Goal: Information Seeking & Learning: Learn about a topic

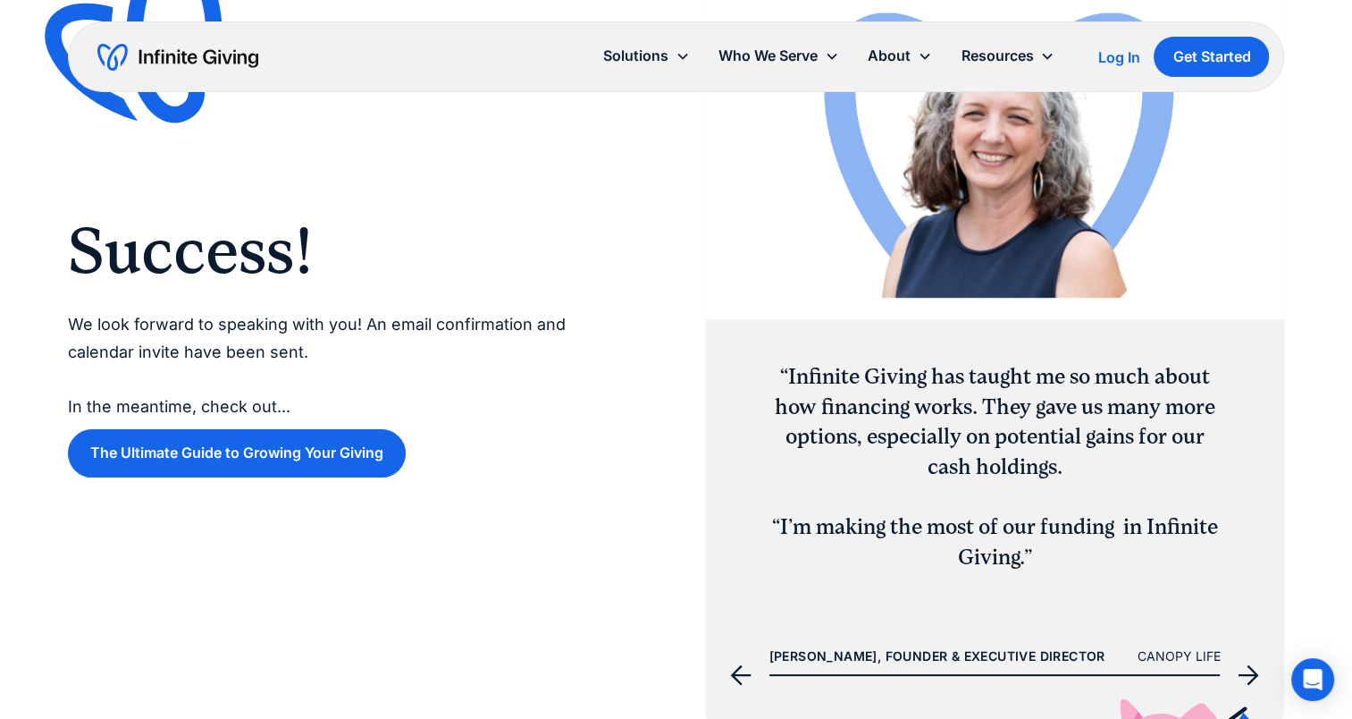
scroll to position [447, 0]
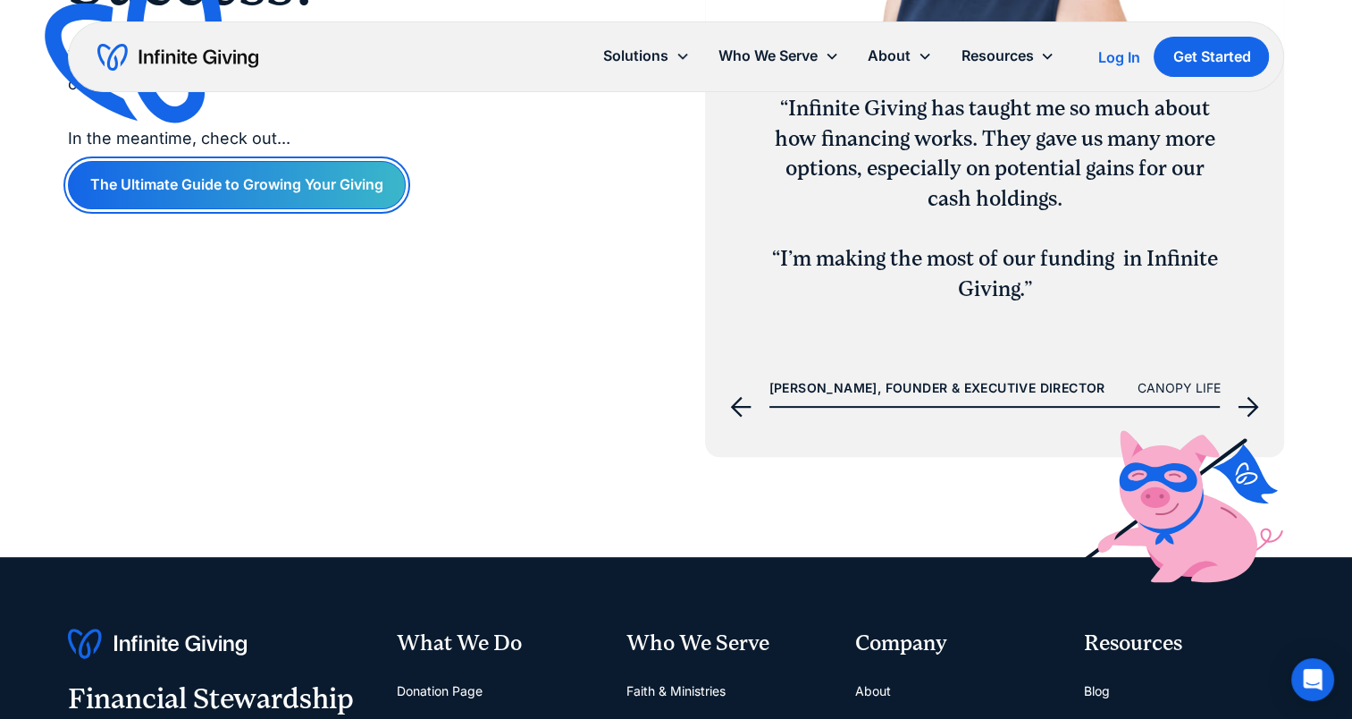
click at [277, 172] on link "The Ultimate Guide to Growing Your Giving" at bounding box center [237, 184] width 338 height 47
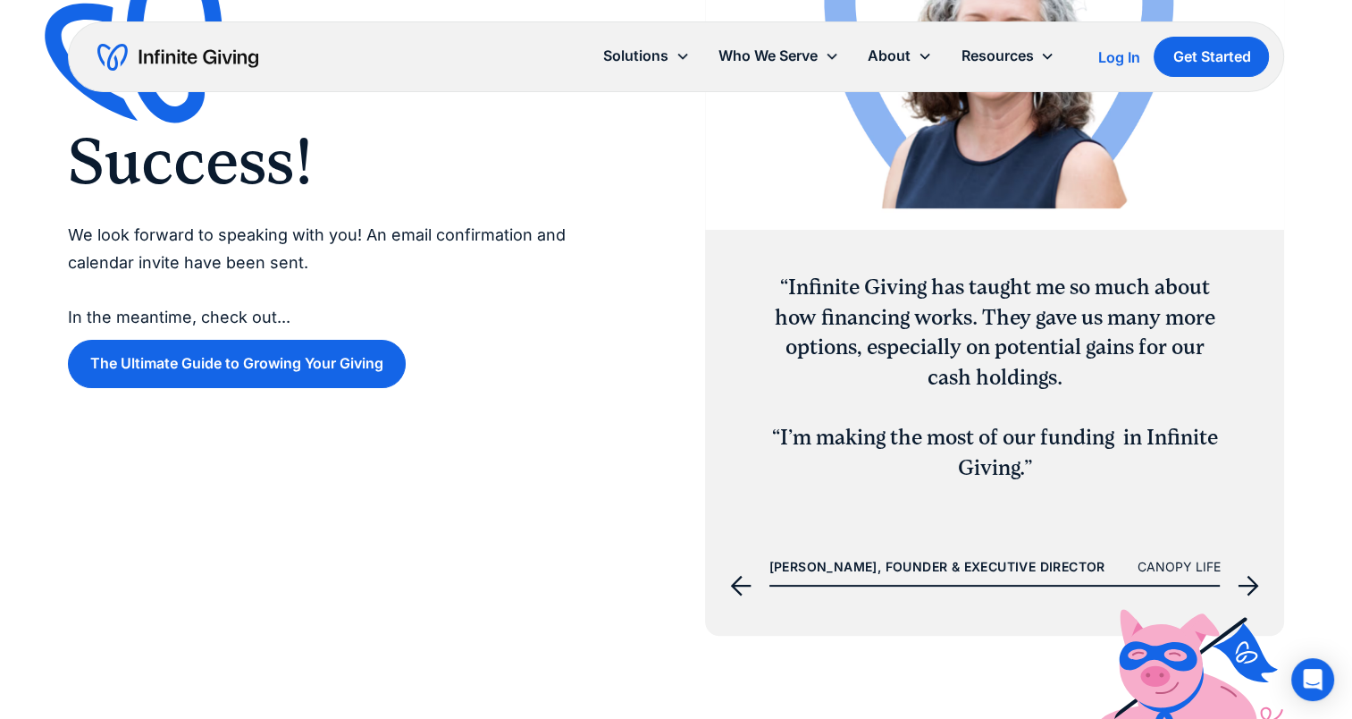
scroll to position [0, 0]
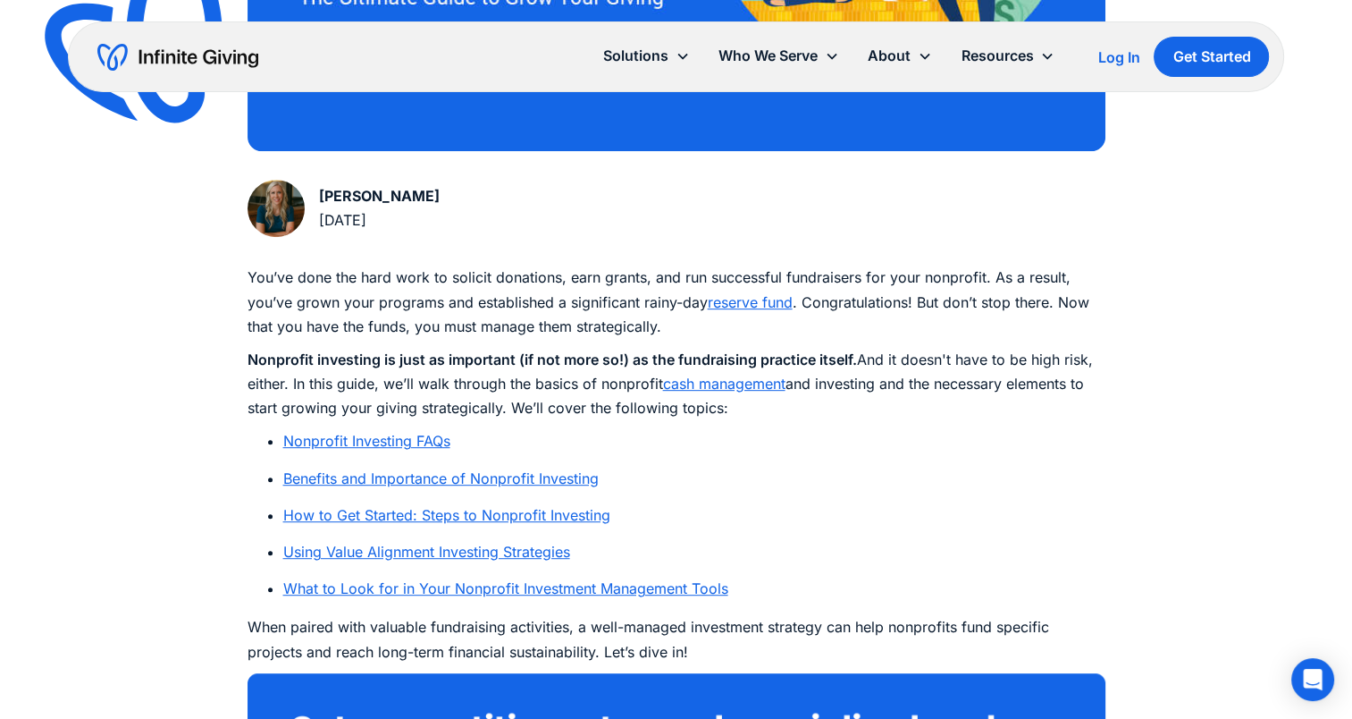
scroll to position [983, 0]
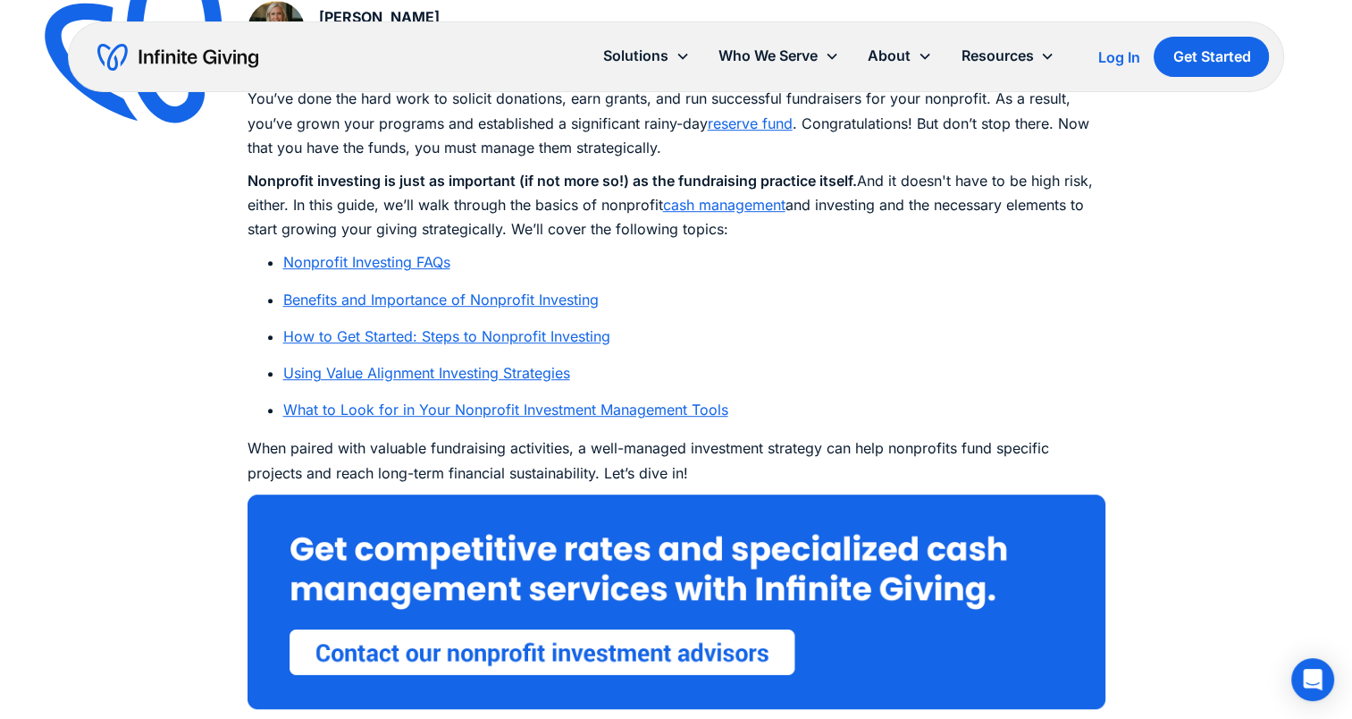
click at [391, 333] on link "How to Get Started: Steps to Nonprofit Investing" at bounding box center [446, 336] width 327 height 18
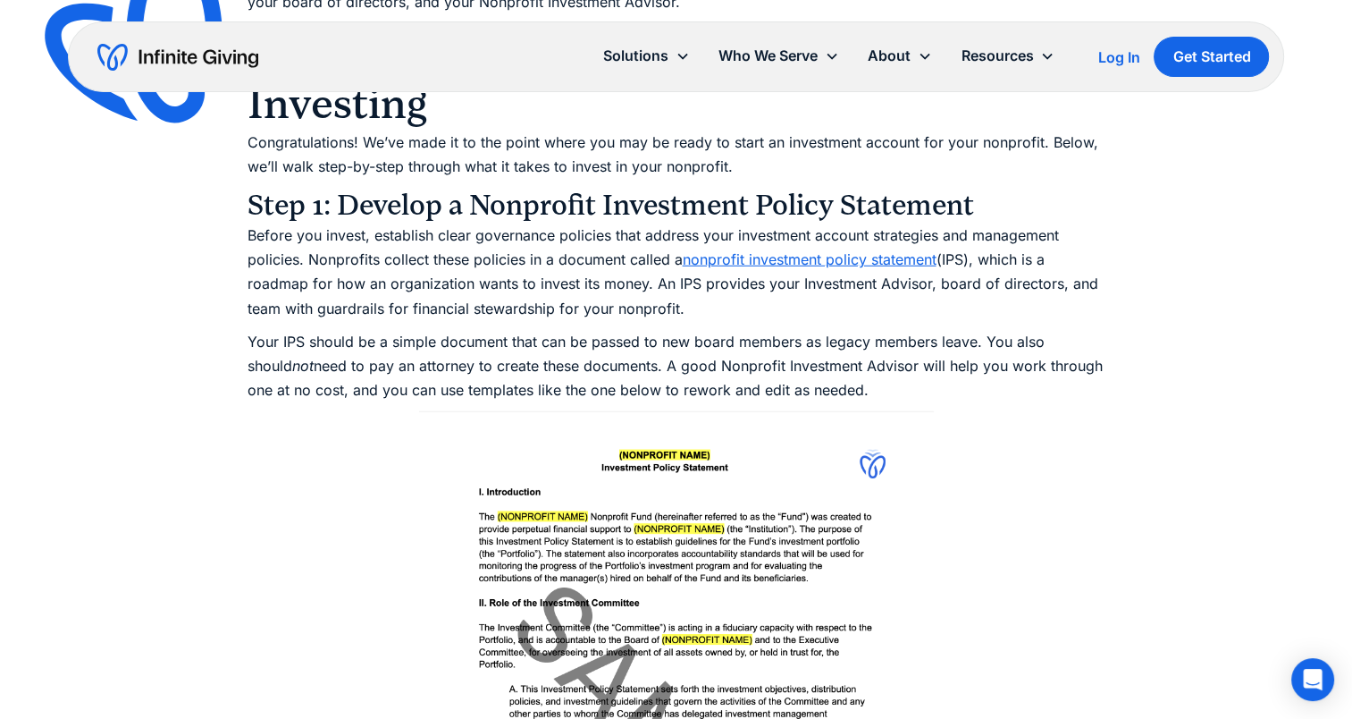
scroll to position [5202, 0]
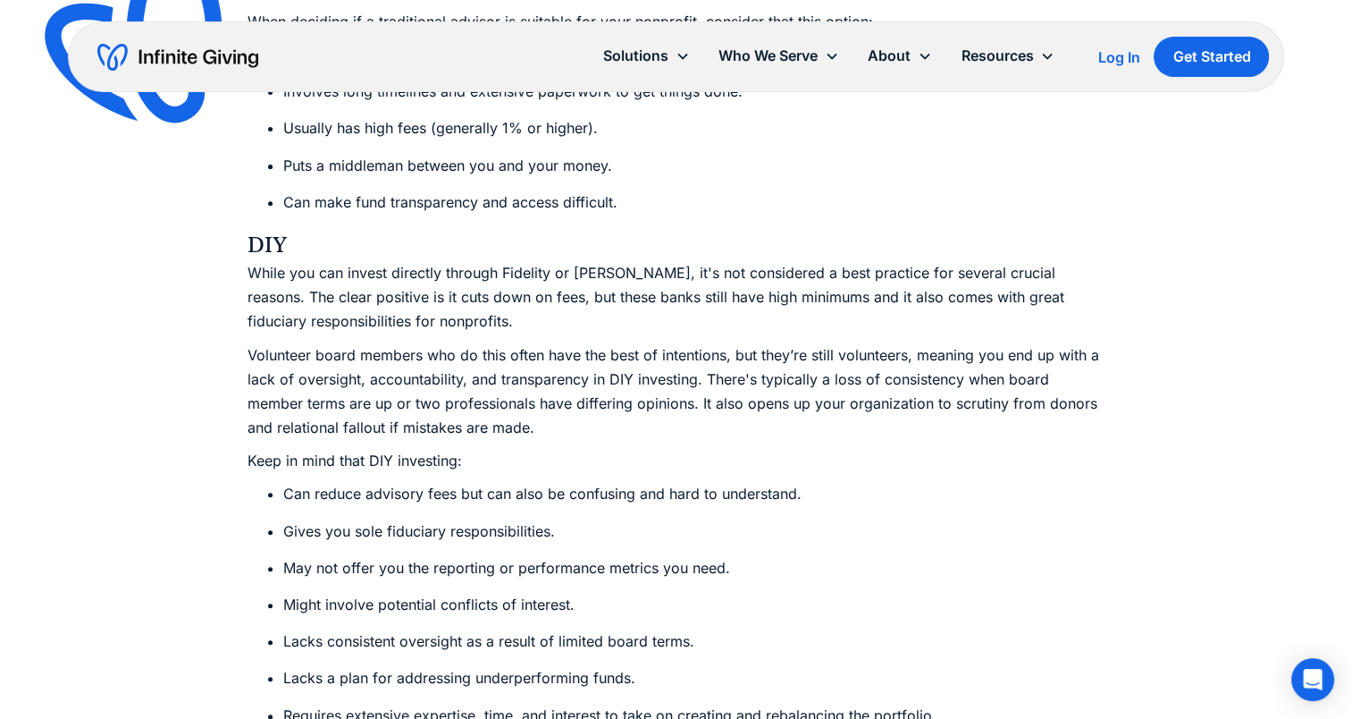
scroll to position [7526, 0]
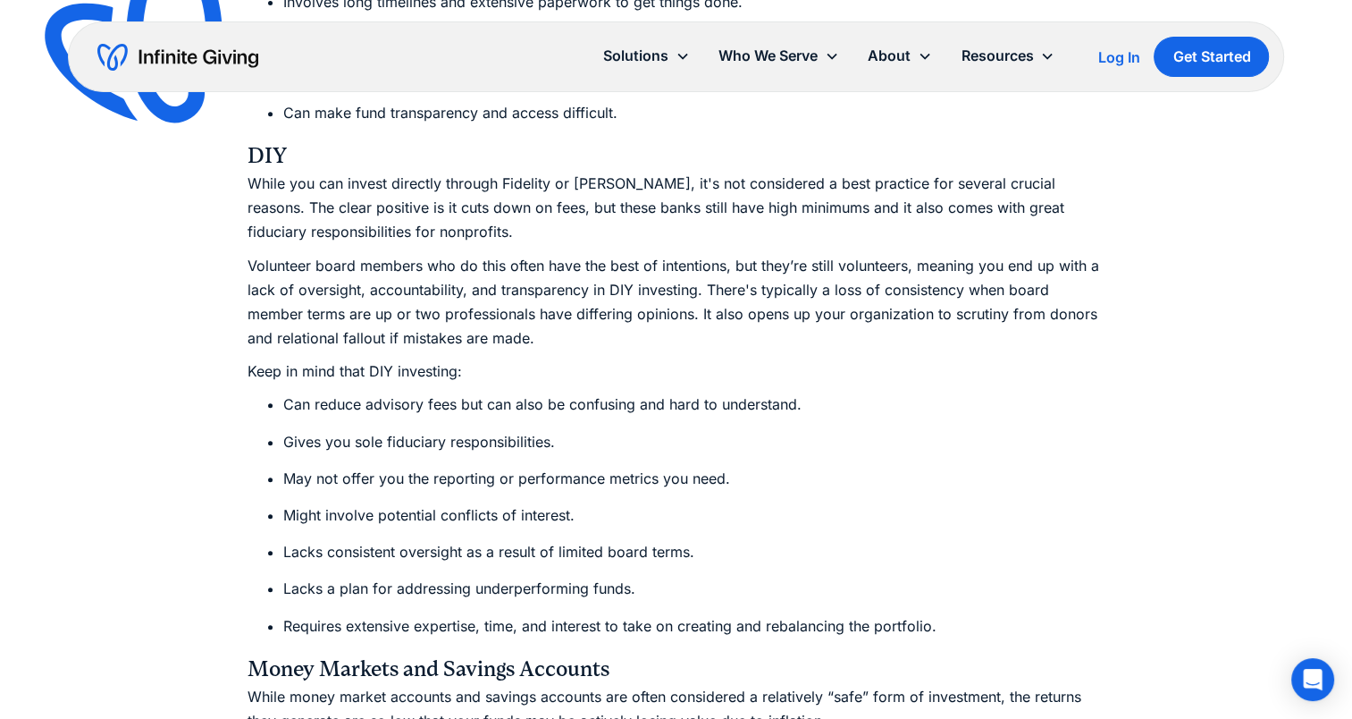
click at [670, 471] on ul "Can reduce advisory fees but can also be confusing and hard to understand. Give…" at bounding box center [677, 514] width 858 height 245
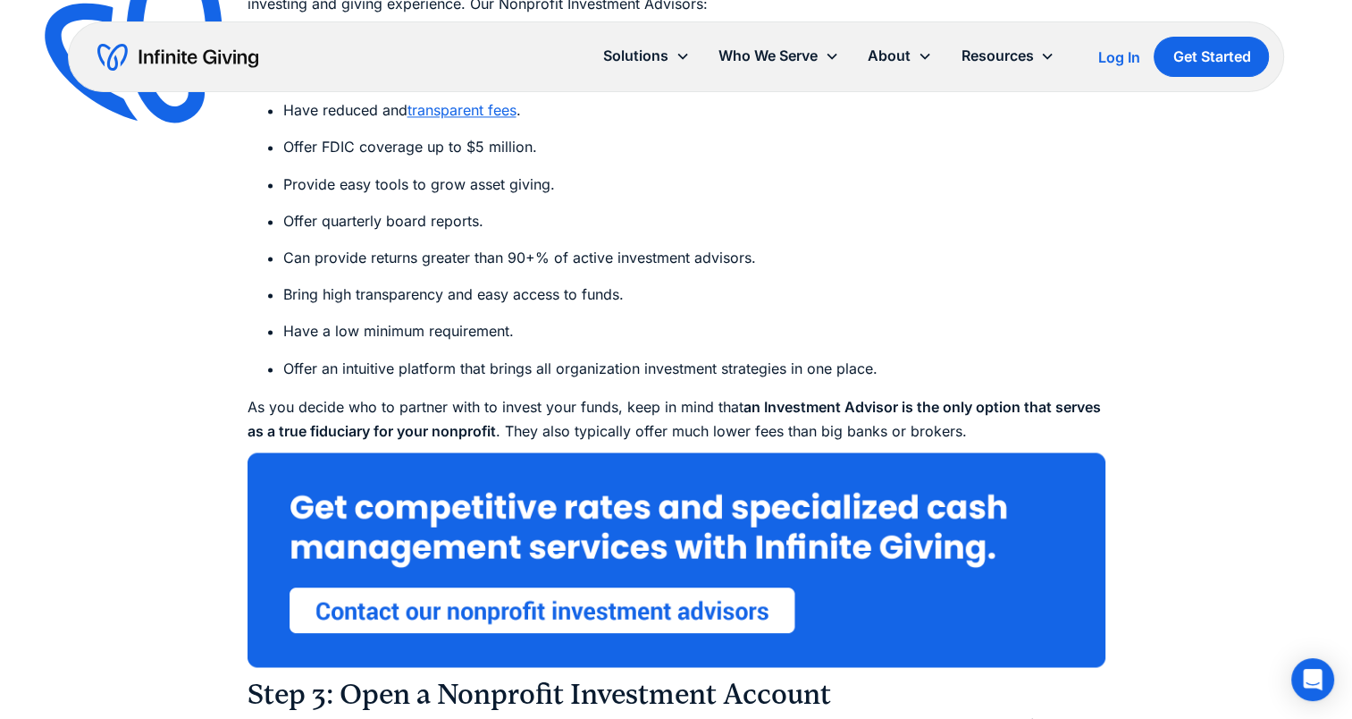
scroll to position [9404, 0]
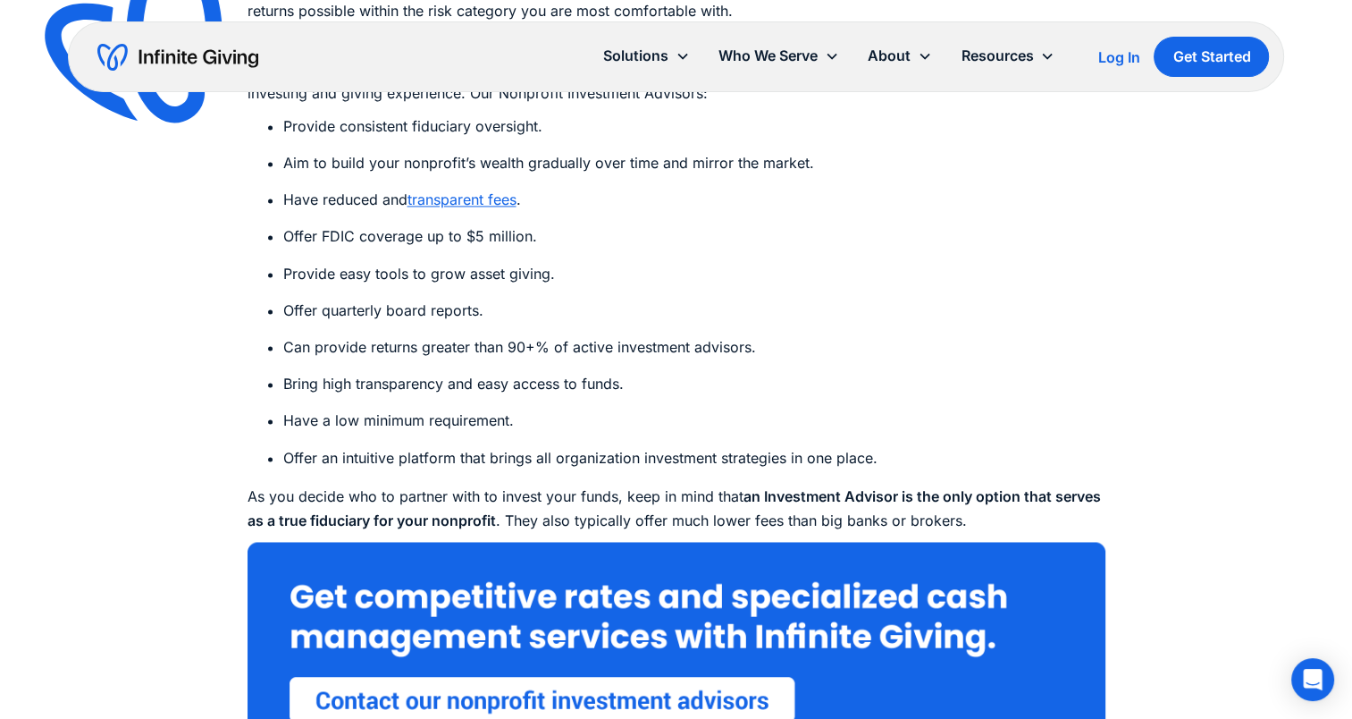
click at [457, 190] on link "transparent fees" at bounding box center [462, 199] width 109 height 18
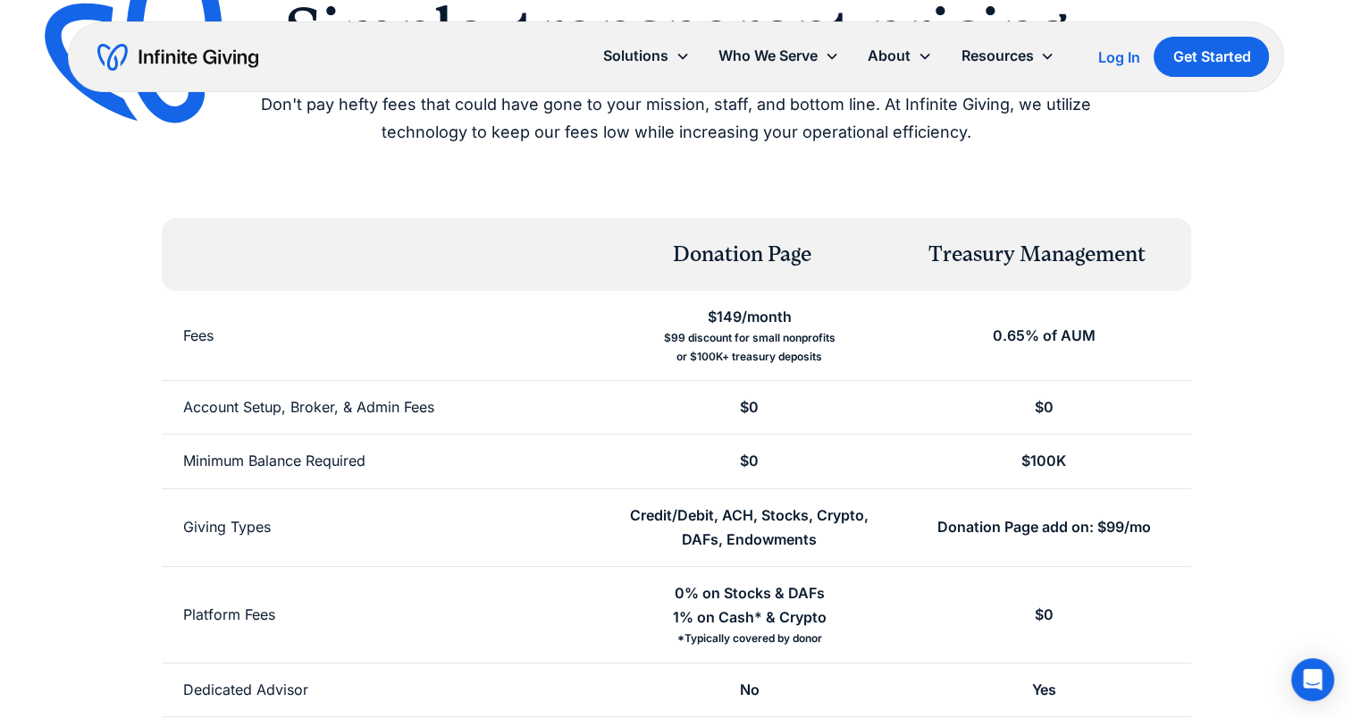
scroll to position [268, 0]
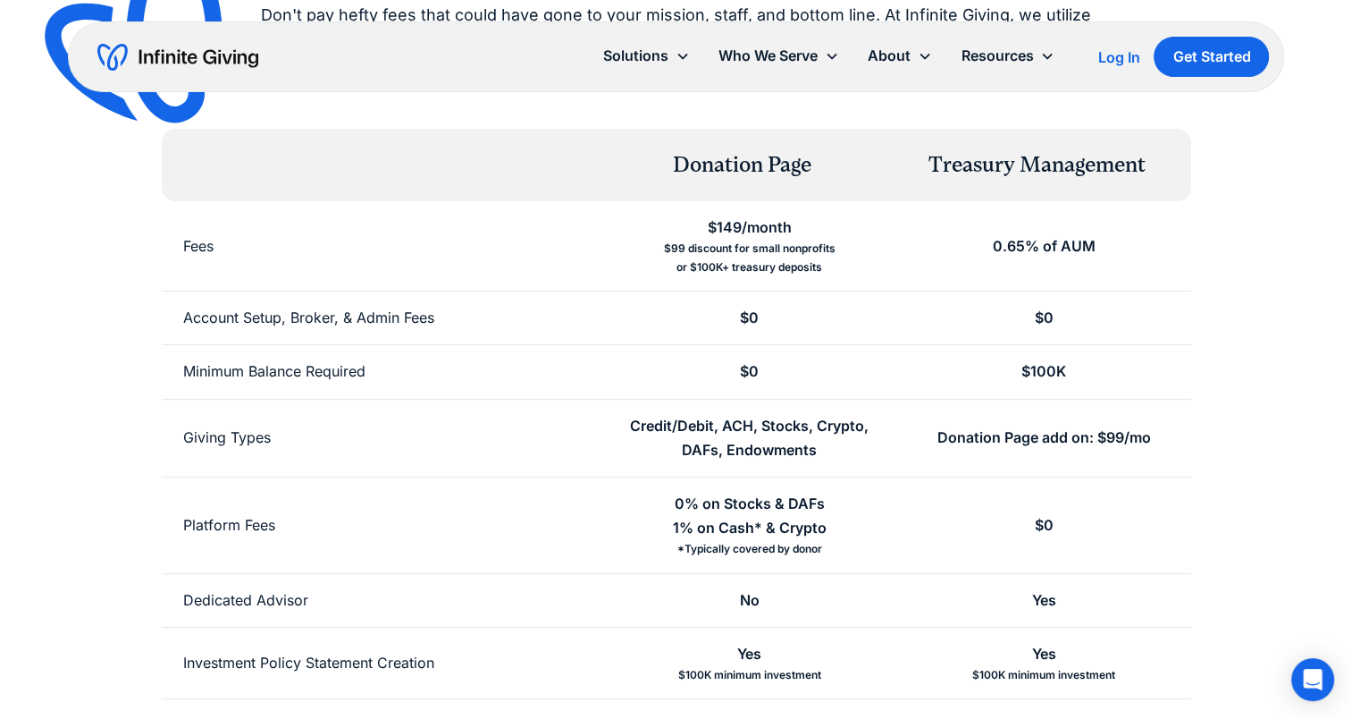
click at [565, 287] on div "Fees" at bounding box center [383, 245] width 442 height 89
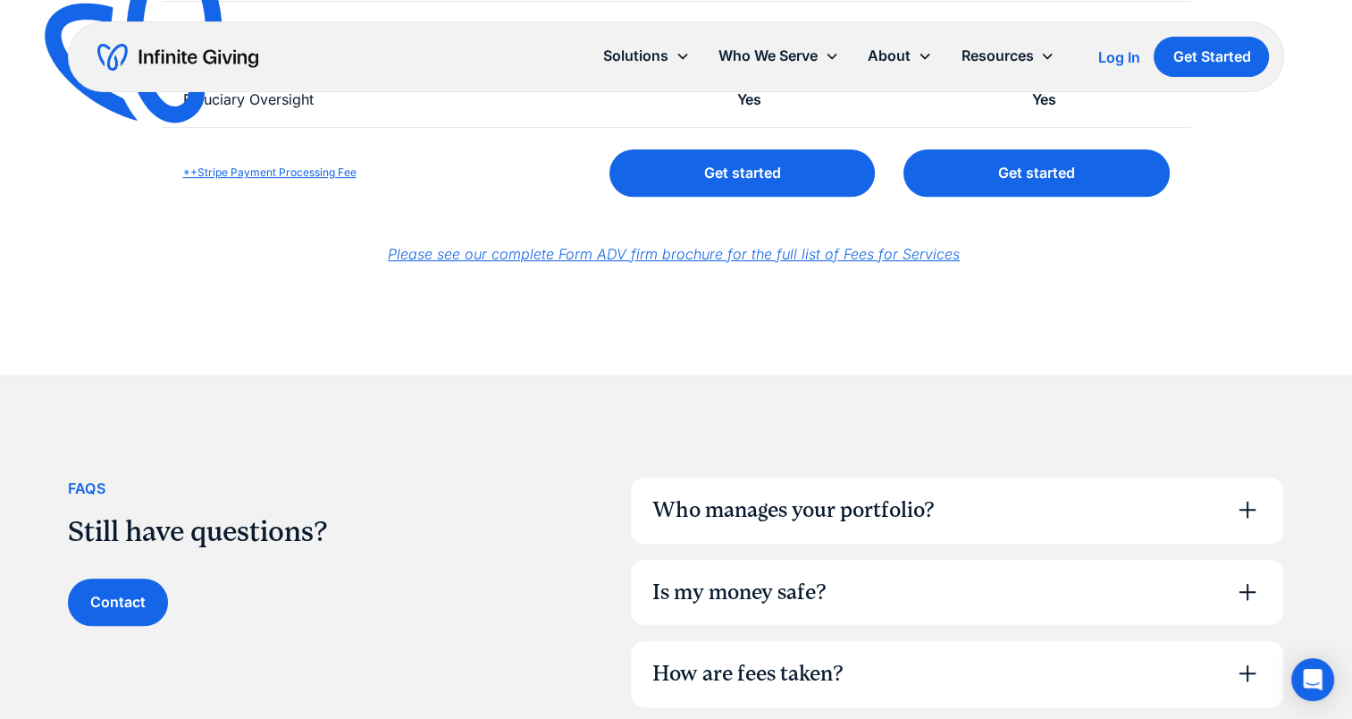
scroll to position [1251, 0]
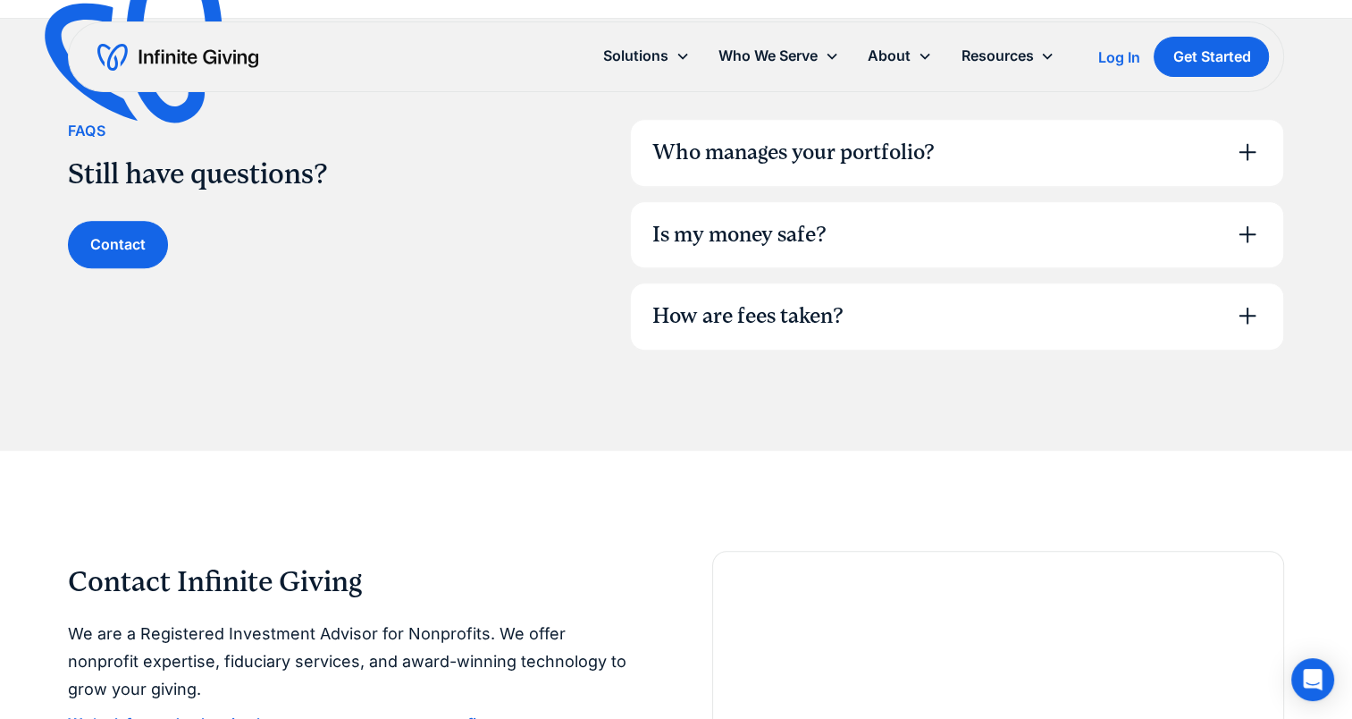
click at [1225, 133] on div "Who manages your portfolio?" at bounding box center [957, 153] width 653 height 66
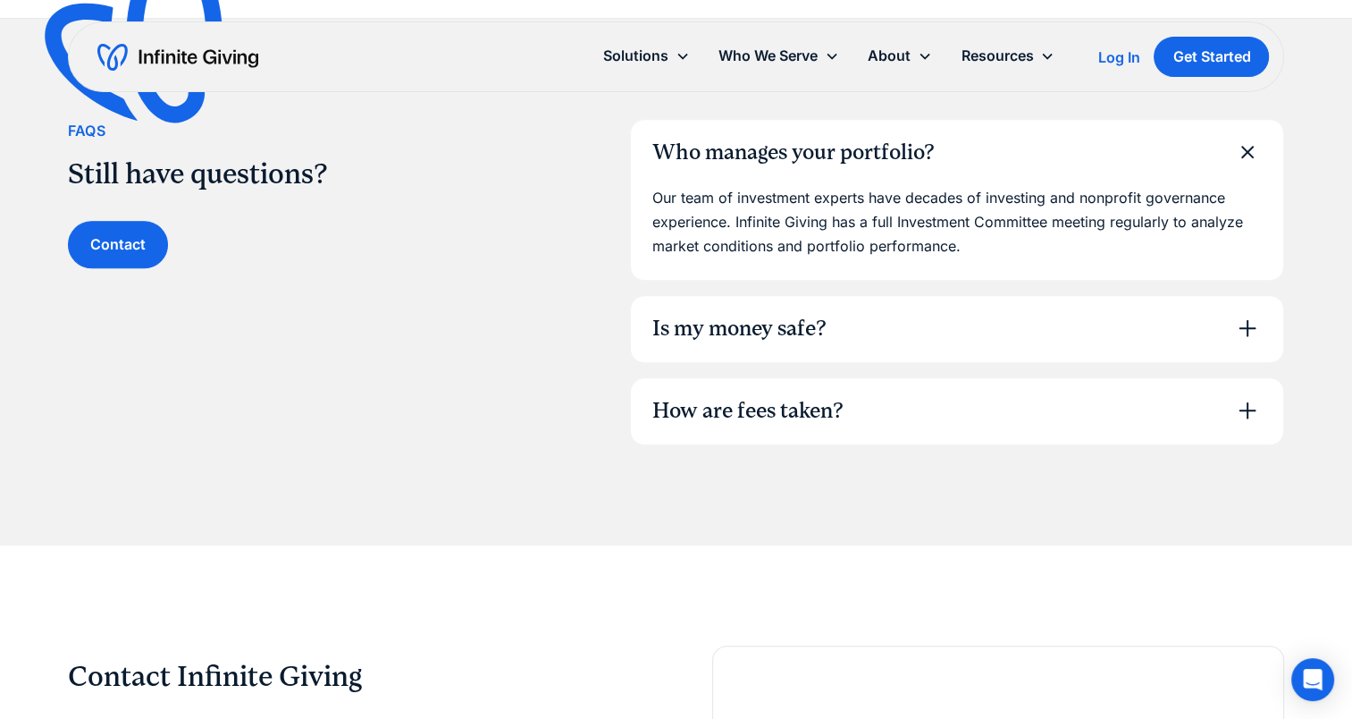
scroll to position [1341, 0]
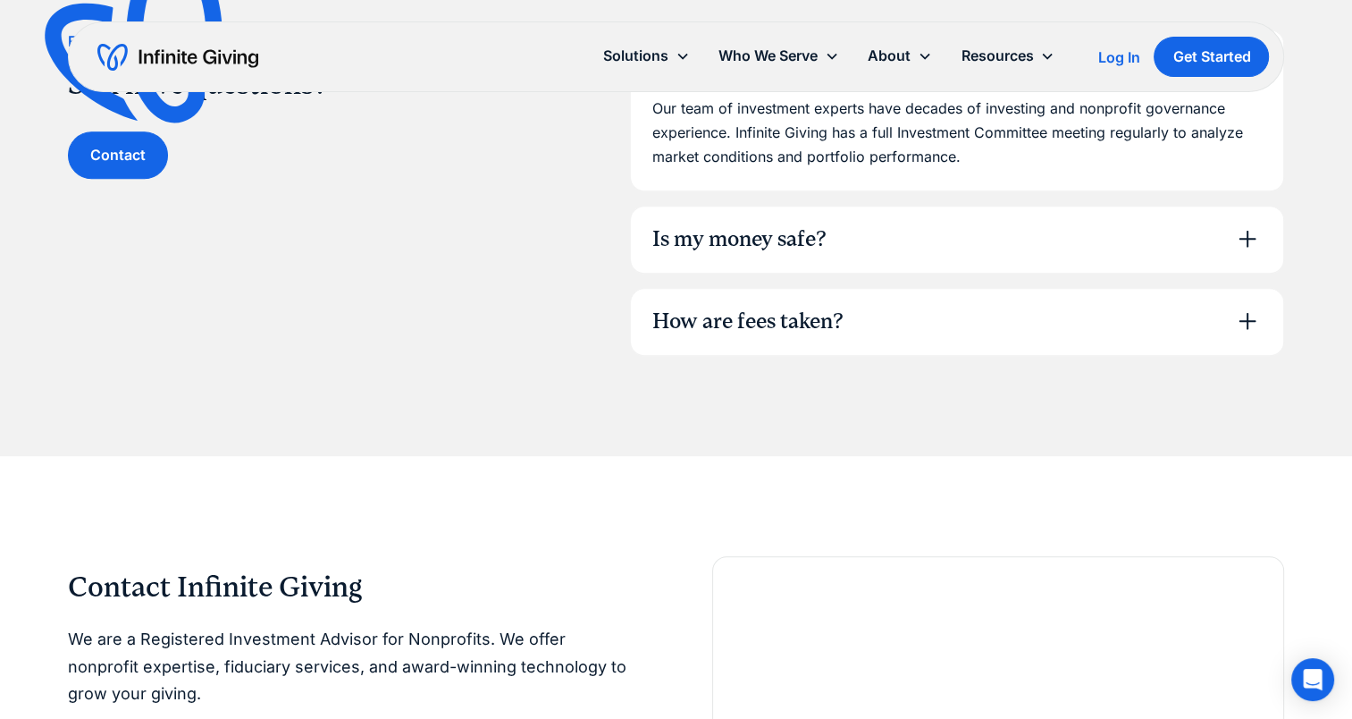
click at [786, 218] on div "Is my money safe?" at bounding box center [957, 239] width 653 height 66
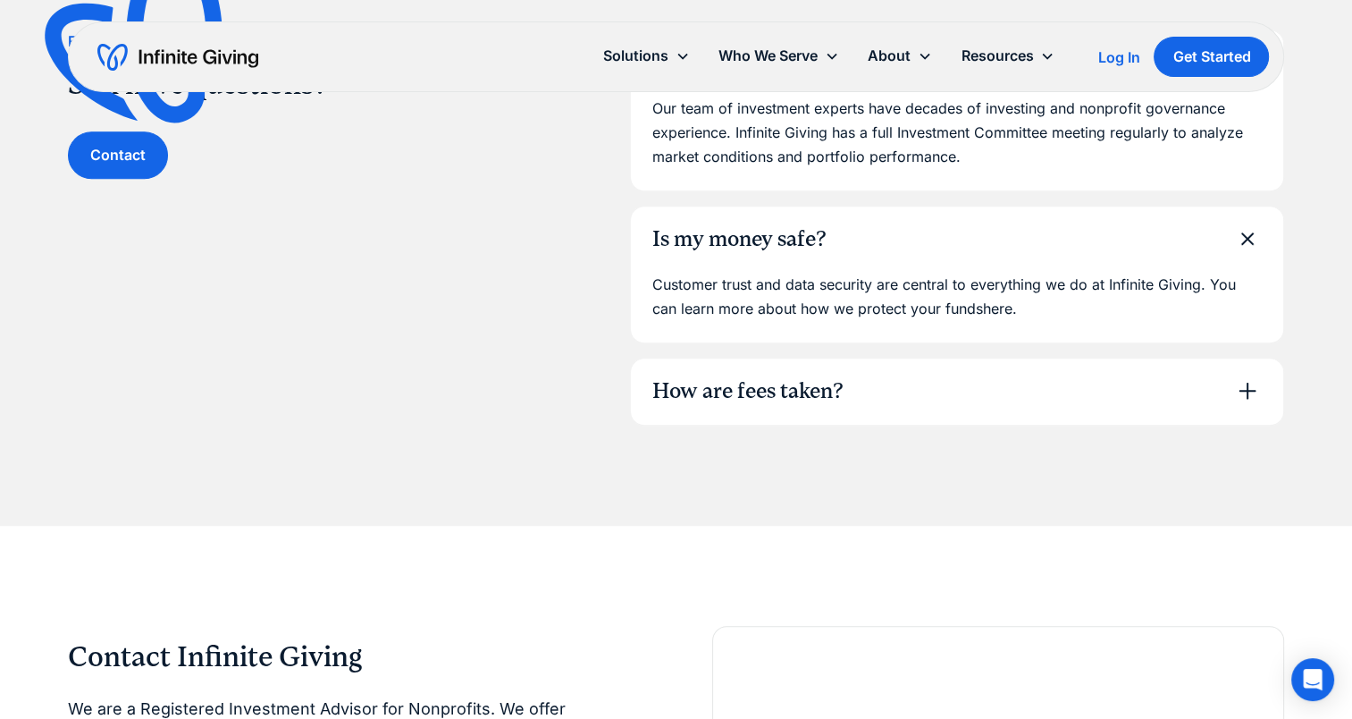
scroll to position [1430, 0]
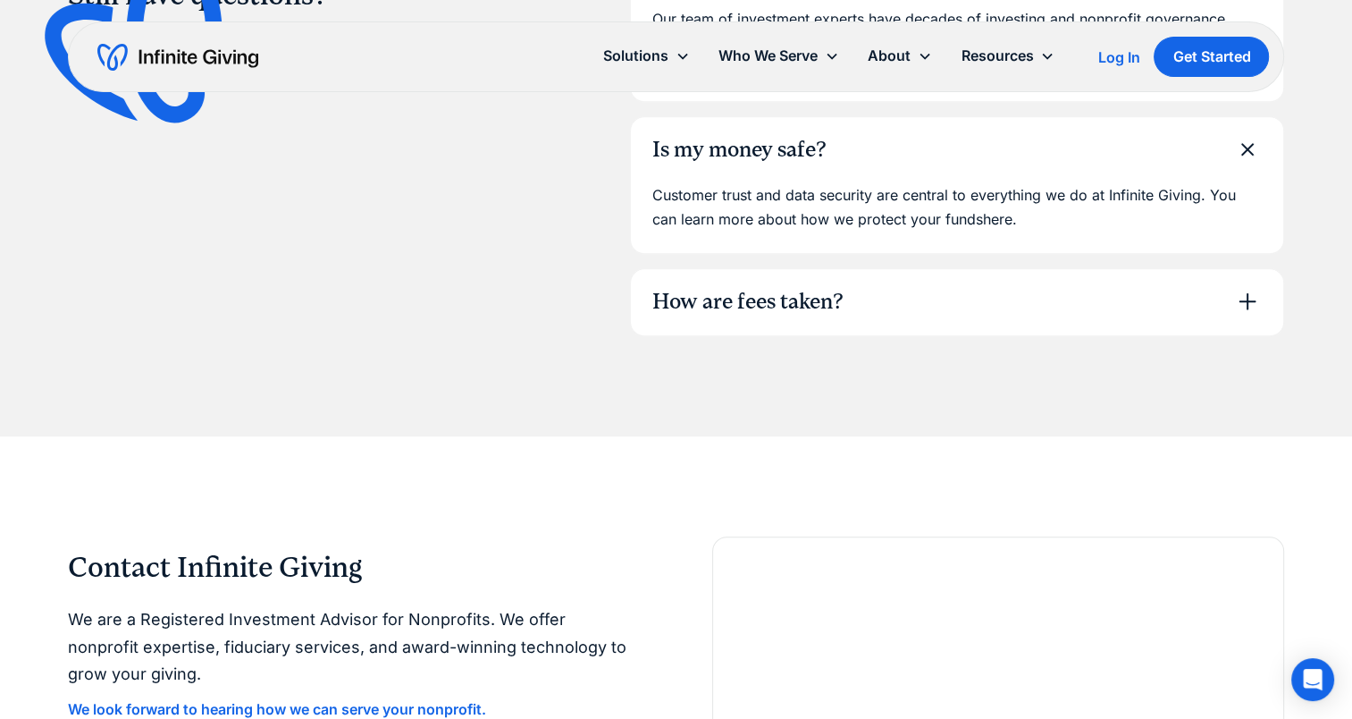
click at [754, 287] on div "How are fees taken?" at bounding box center [748, 302] width 191 height 30
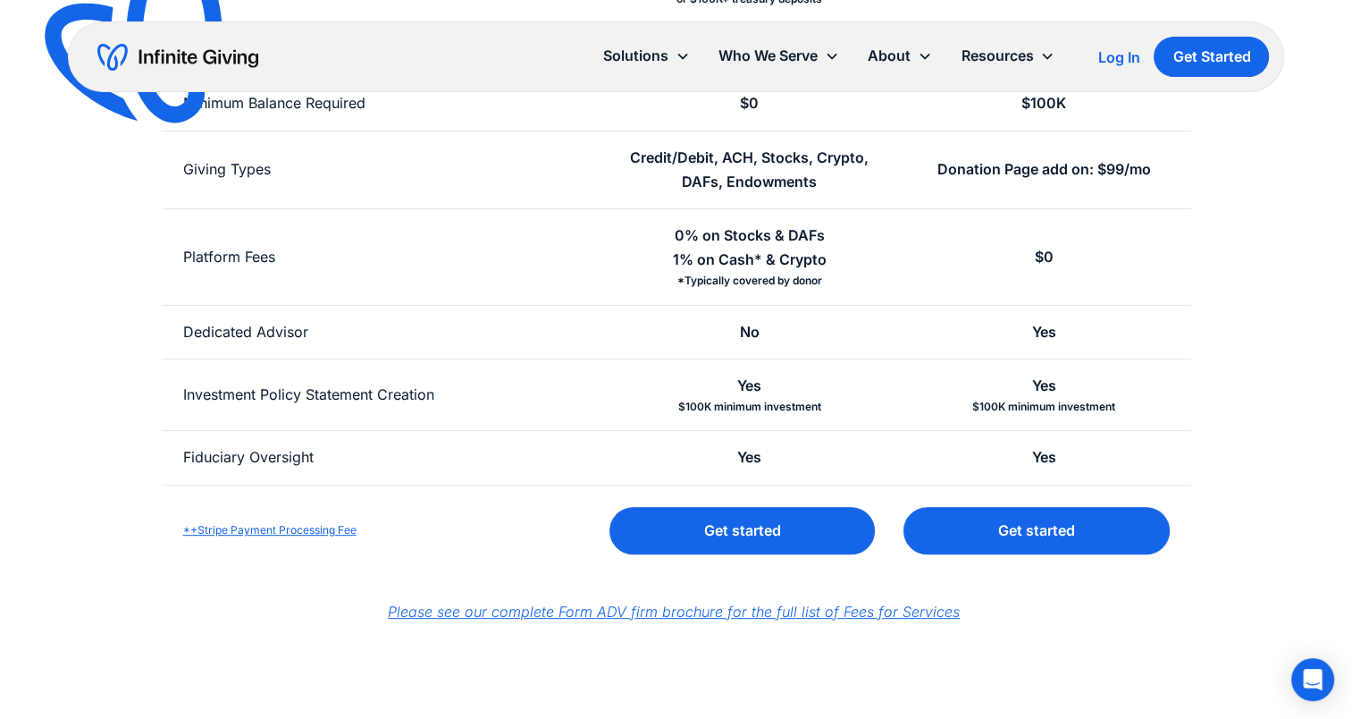
scroll to position [0, 0]
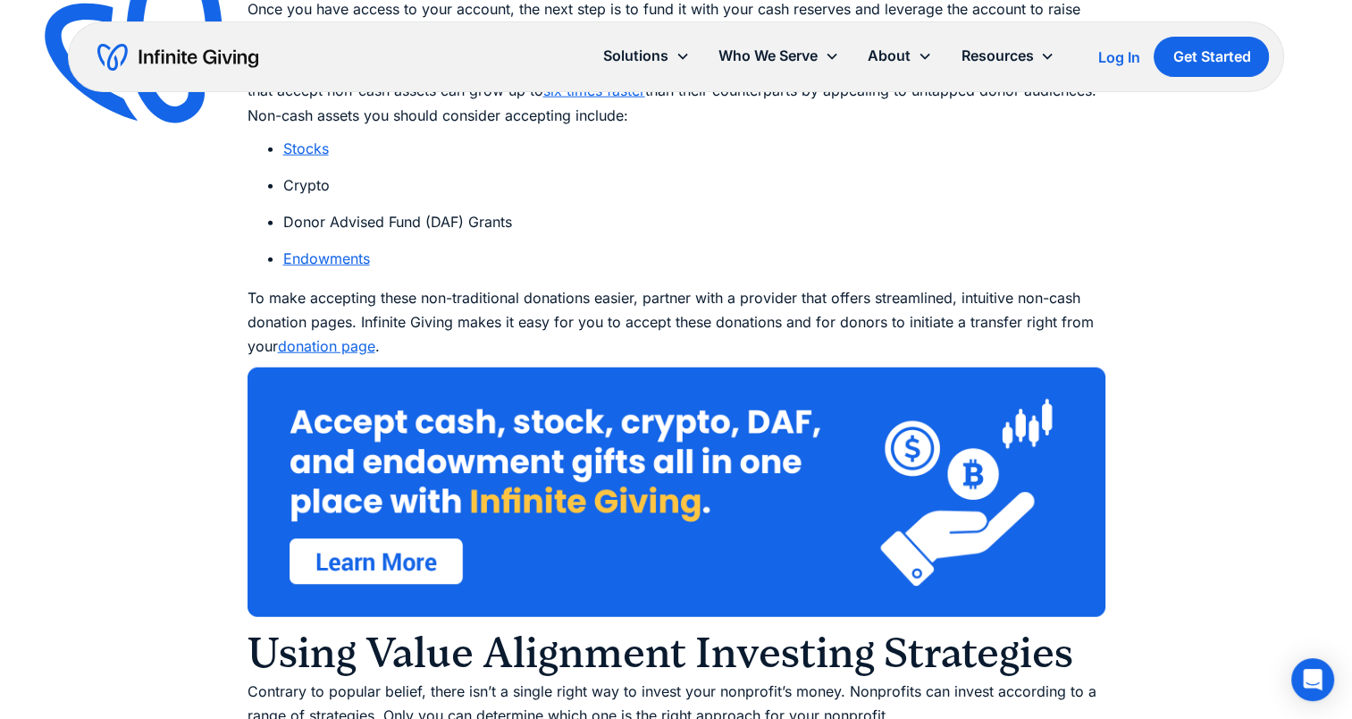
scroll to position [11549, 0]
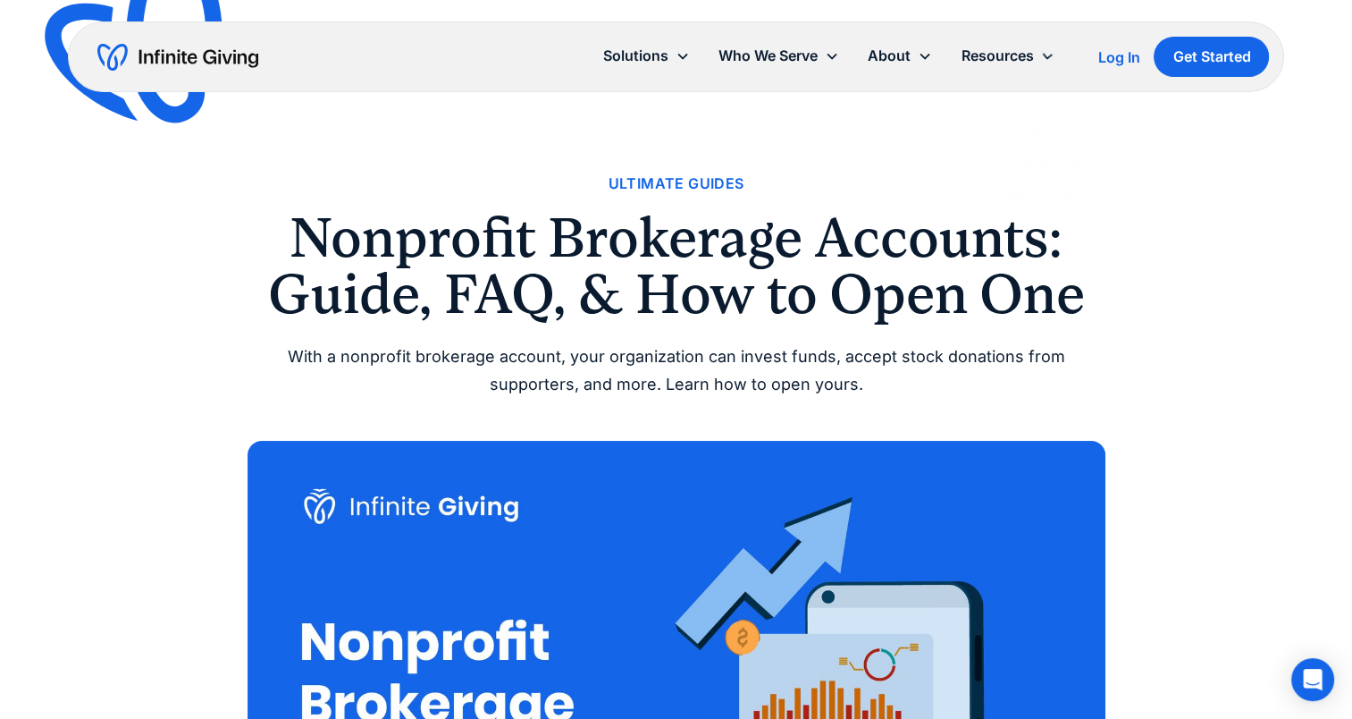
scroll to position [179, 0]
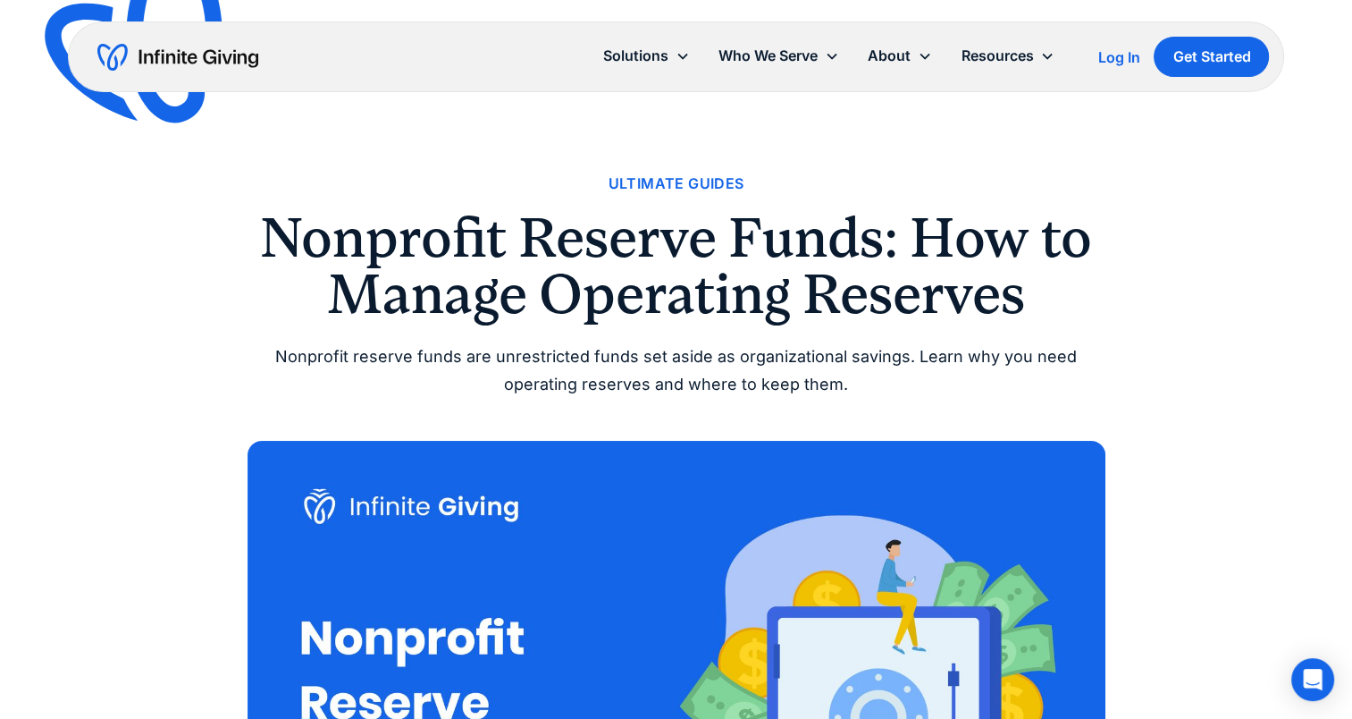
drag, startPoint x: 1006, startPoint y: 375, endPoint x: 1021, endPoint y: 382, distance: 16.4
click at [1006, 376] on div "Nonprofit reserve funds are unrestricted funds set aside as organizational savi…" at bounding box center [677, 370] width 858 height 55
